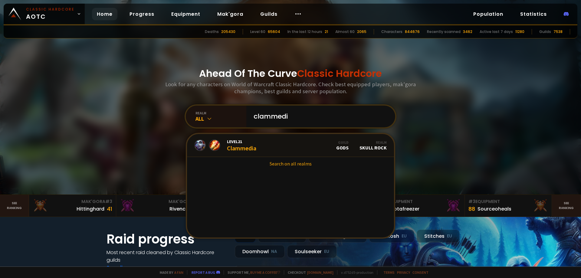
type input "clammedia"
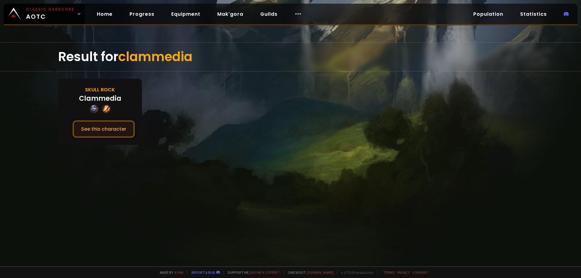
click at [93, 126] on button "See this character" at bounding box center [104, 128] width 62 height 17
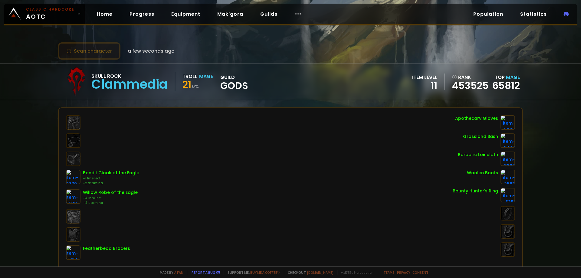
click at [97, 47] on button "Scan character" at bounding box center [89, 50] width 62 height 17
click at [97, 51] on button "Scan character" at bounding box center [89, 50] width 62 height 17
click at [94, 51] on button "Scan character" at bounding box center [89, 50] width 62 height 17
click at [90, 52] on button "Scan character" at bounding box center [89, 50] width 62 height 17
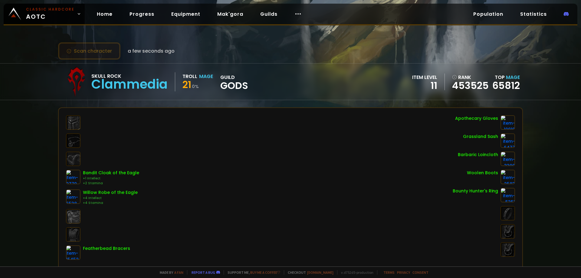
click at [83, 52] on button "Scan character" at bounding box center [89, 50] width 62 height 17
drag, startPoint x: 0, startPoint y: 0, endPoint x: 236, endPoint y: 55, distance: 242.2
click at [236, 55] on div "Scan character a few seconds ago" at bounding box center [290, 50] width 464 height 17
